Goal: Task Accomplishment & Management: Complete application form

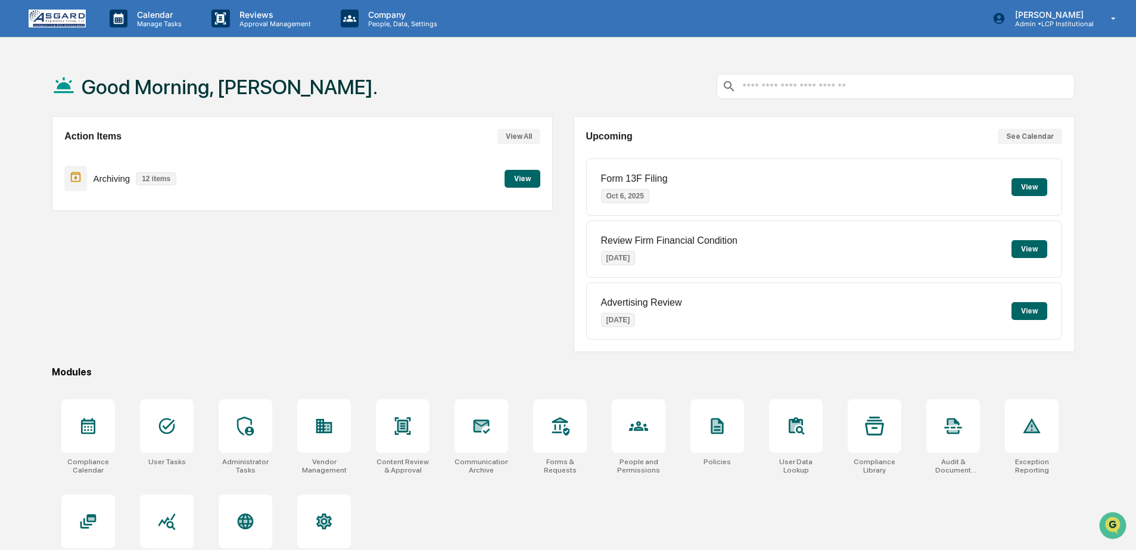
click at [521, 459] on div "Compliance Calendar User Tasks Administrator Tasks Vendor Management Content Re…" at bounding box center [563, 484] width 1023 height 185
click at [551, 465] on div "Forms & Requests" at bounding box center [560, 466] width 54 height 17
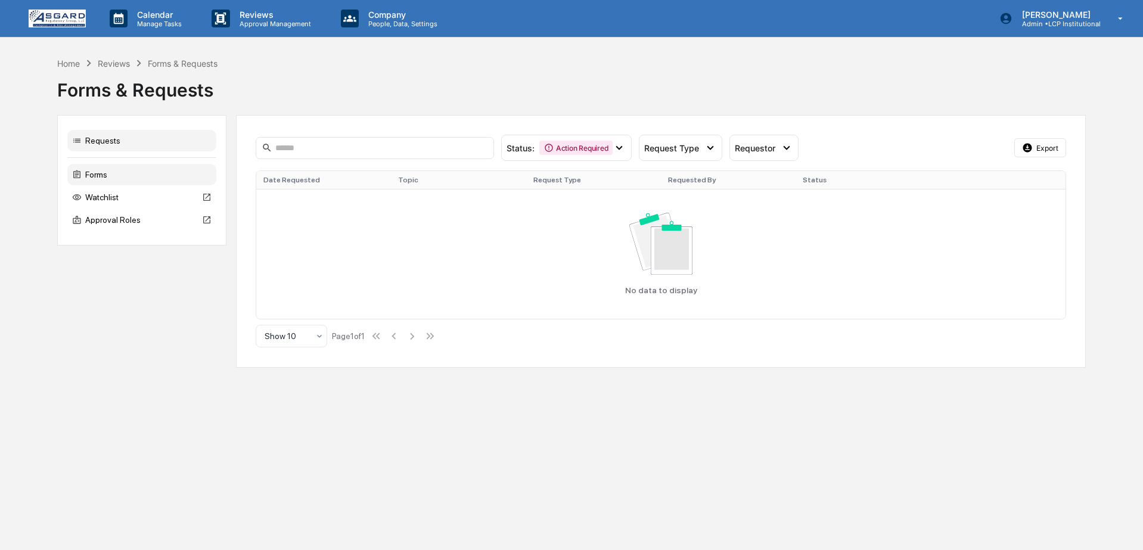
click at [88, 177] on div "Forms" at bounding box center [141, 174] width 149 height 21
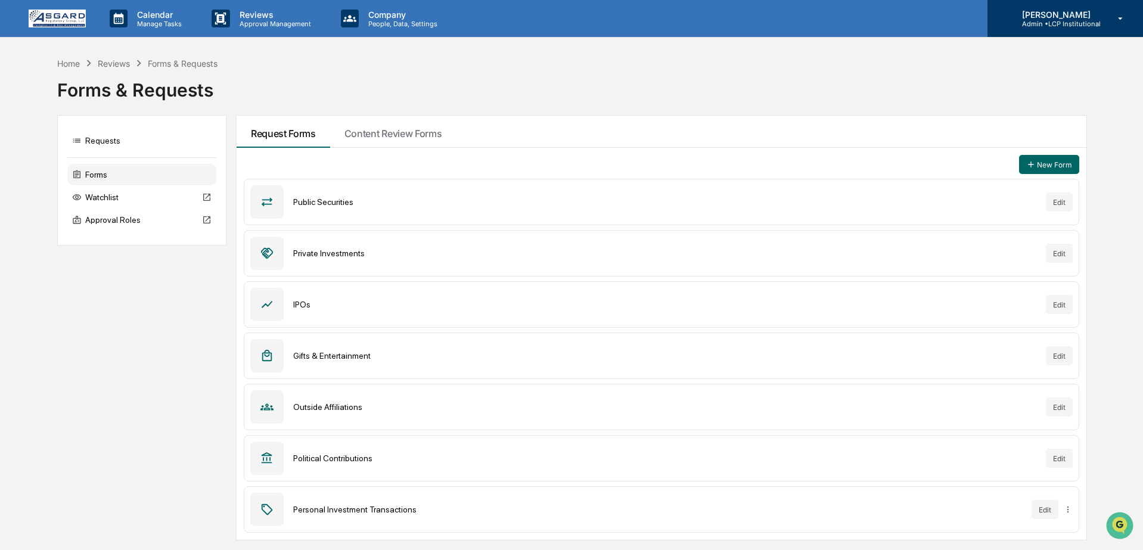
click at [1034, 15] on p "[PERSON_NAME]" at bounding box center [1056, 15] width 88 height 10
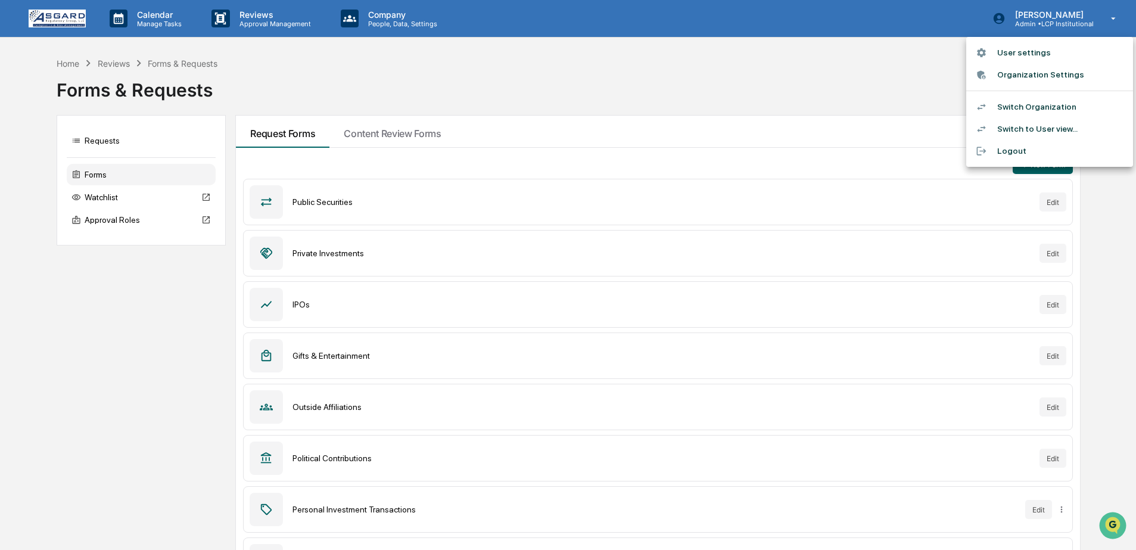
click at [1043, 28] on div at bounding box center [568, 275] width 1136 height 550
